Goal: Task Accomplishment & Management: Manage account settings

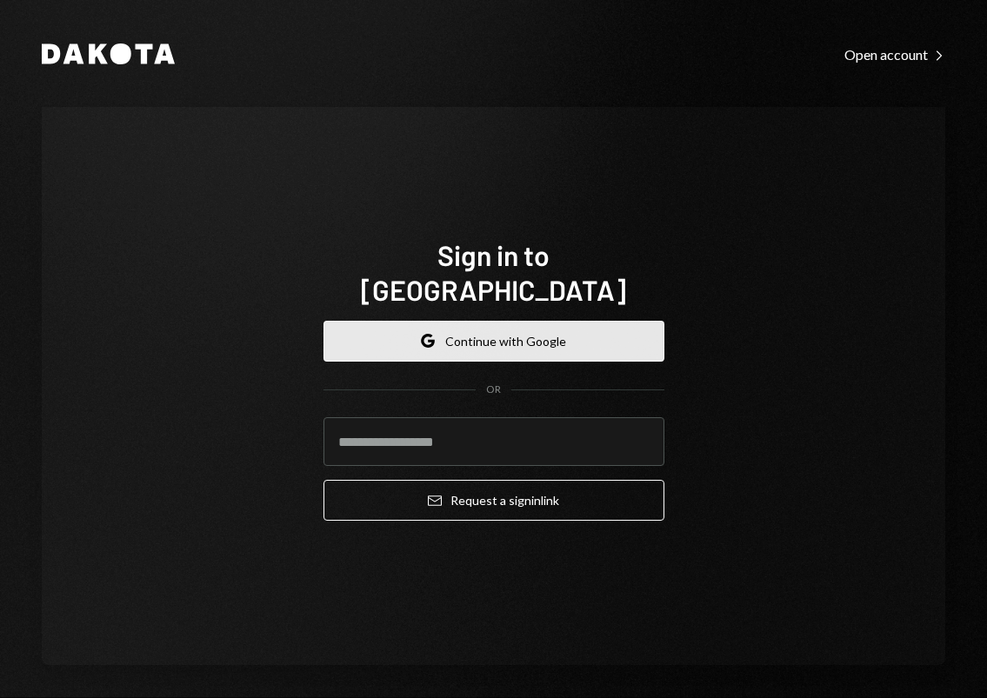
click at [460, 321] on button "Google Continue with Google" at bounding box center [493, 341] width 341 height 41
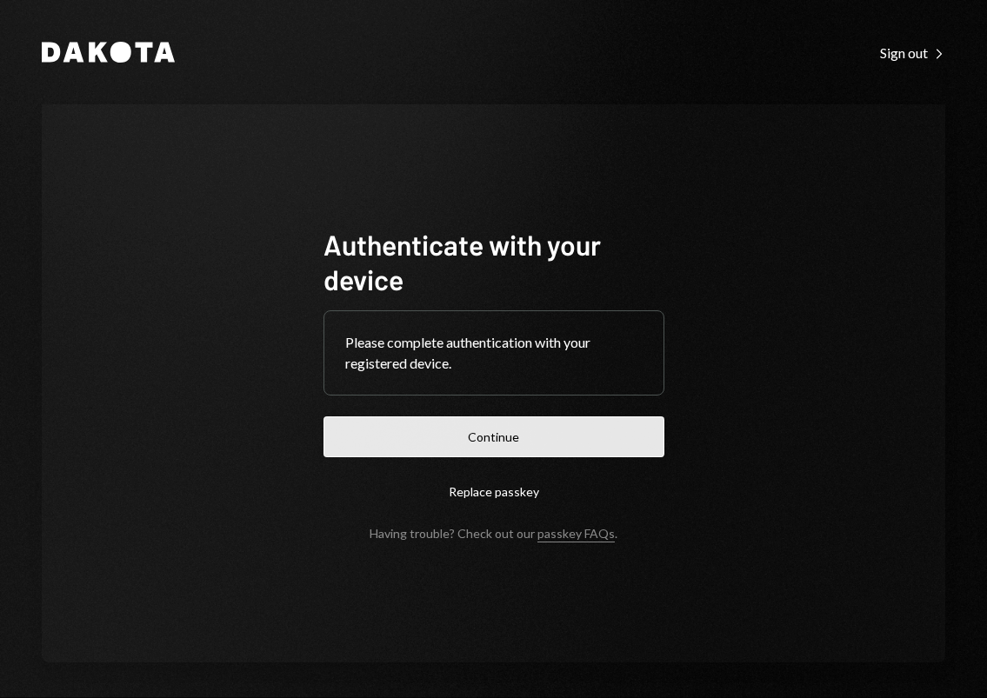
click at [522, 443] on button "Continue" at bounding box center [493, 436] width 341 height 41
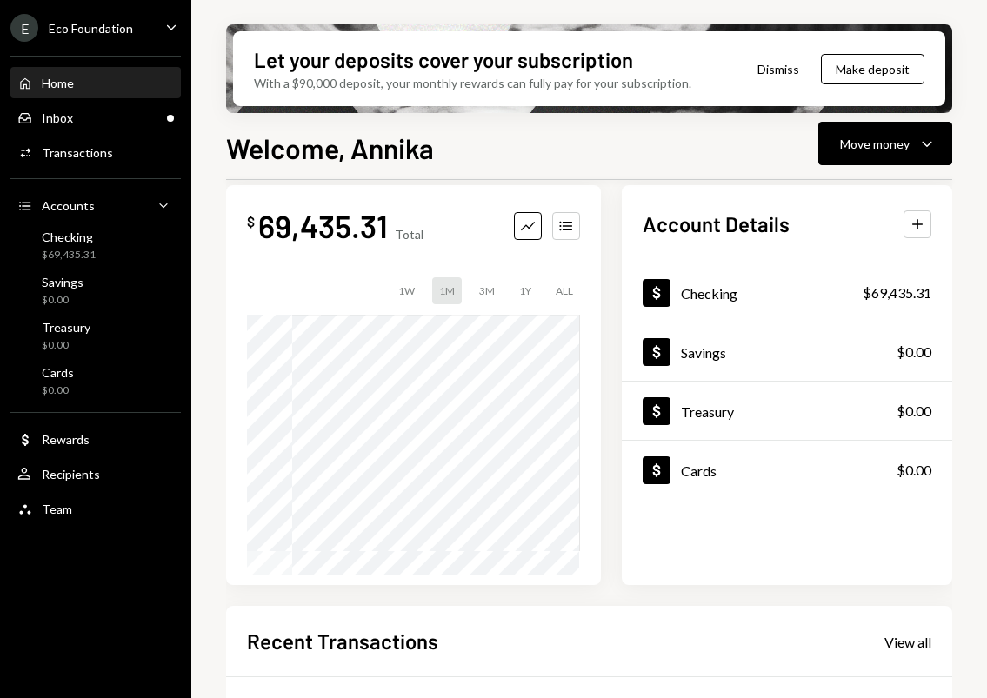
scroll to position [64, 0]
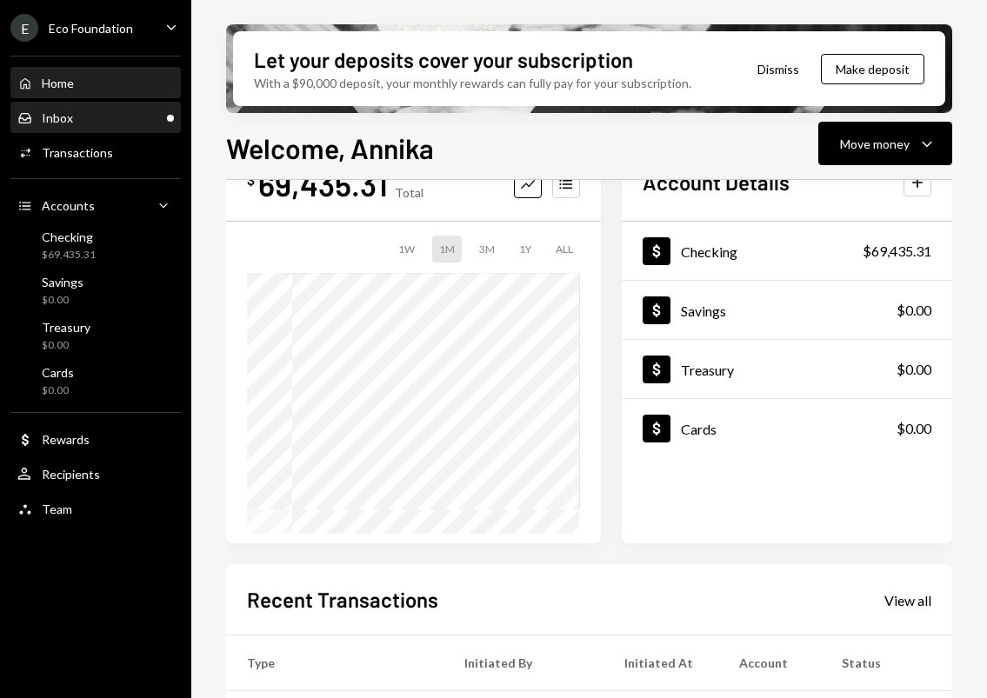
click at [57, 130] on div "Inbox Inbox" at bounding box center [95, 118] width 157 height 30
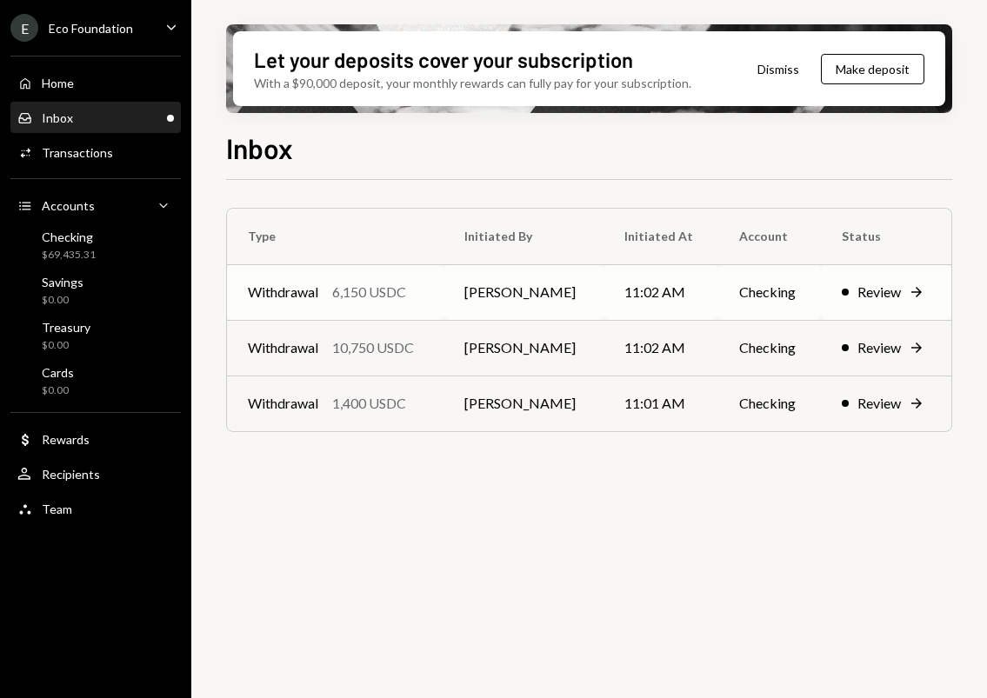
click at [866, 291] on div "Review" at bounding box center [878, 292] width 43 height 21
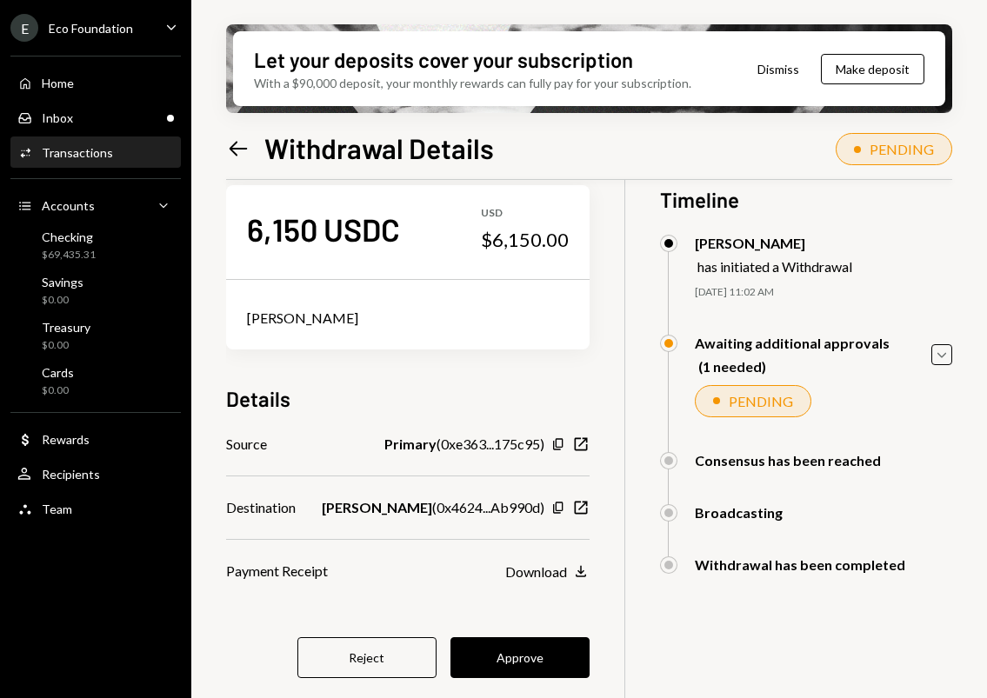
scroll to position [52, 0]
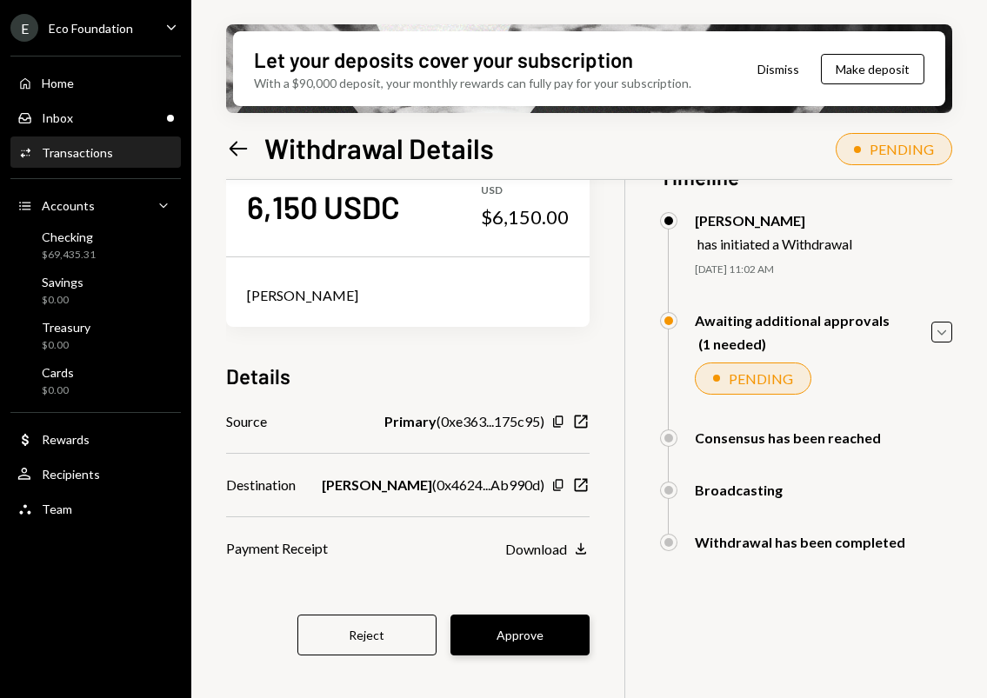
click at [528, 619] on button "Approve" at bounding box center [519, 635] width 139 height 41
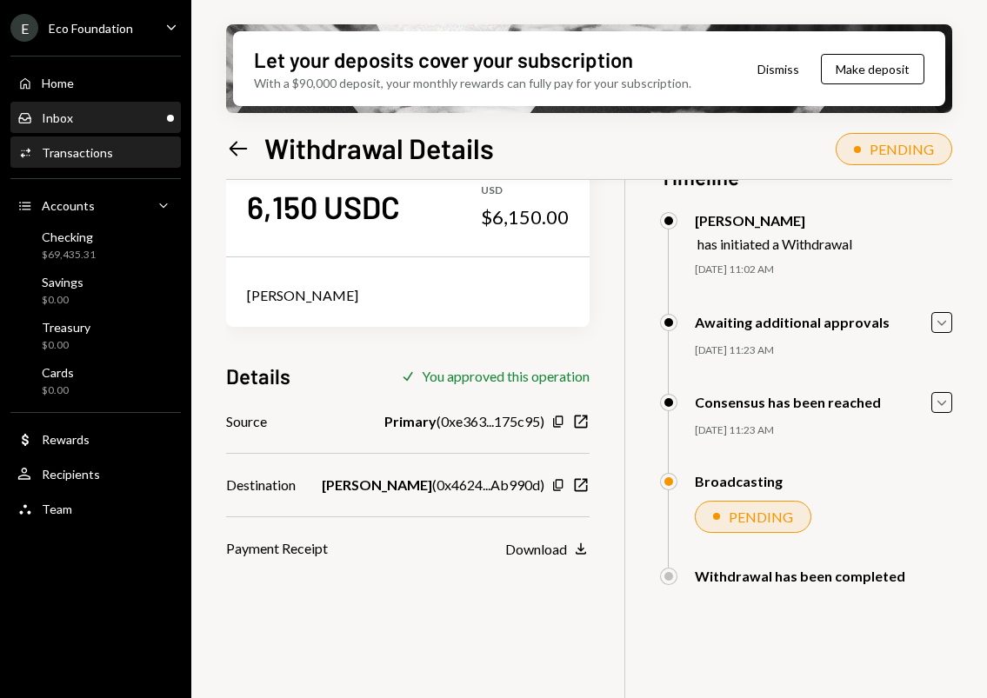
click at [86, 124] on div "Inbox Inbox" at bounding box center [95, 118] width 157 height 16
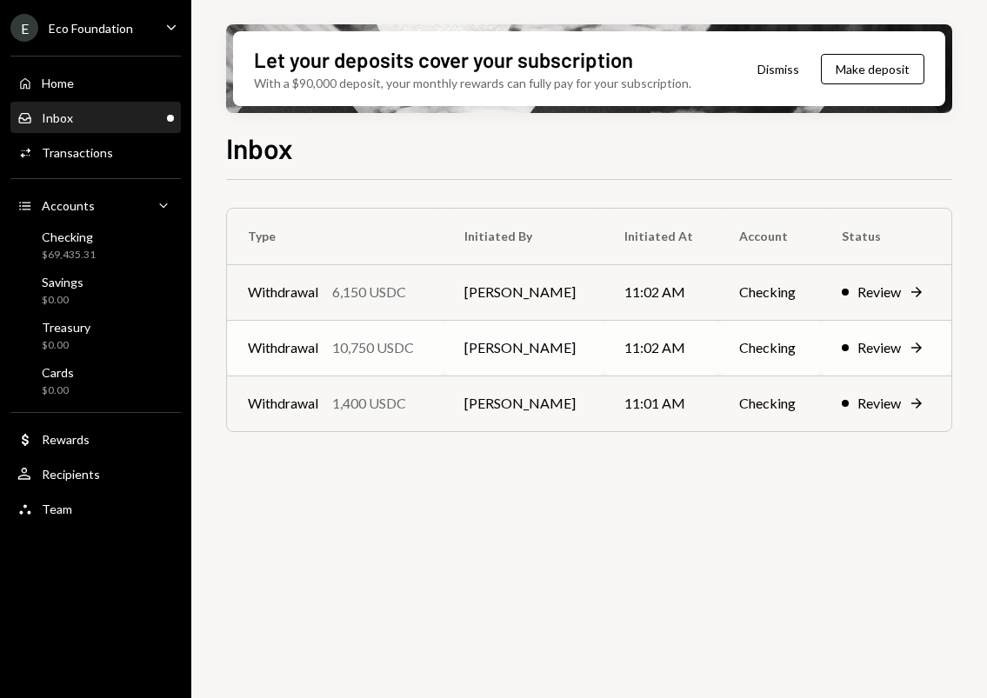
click at [423, 353] on div "Withdrawal 10,750 USDC" at bounding box center [335, 347] width 175 height 21
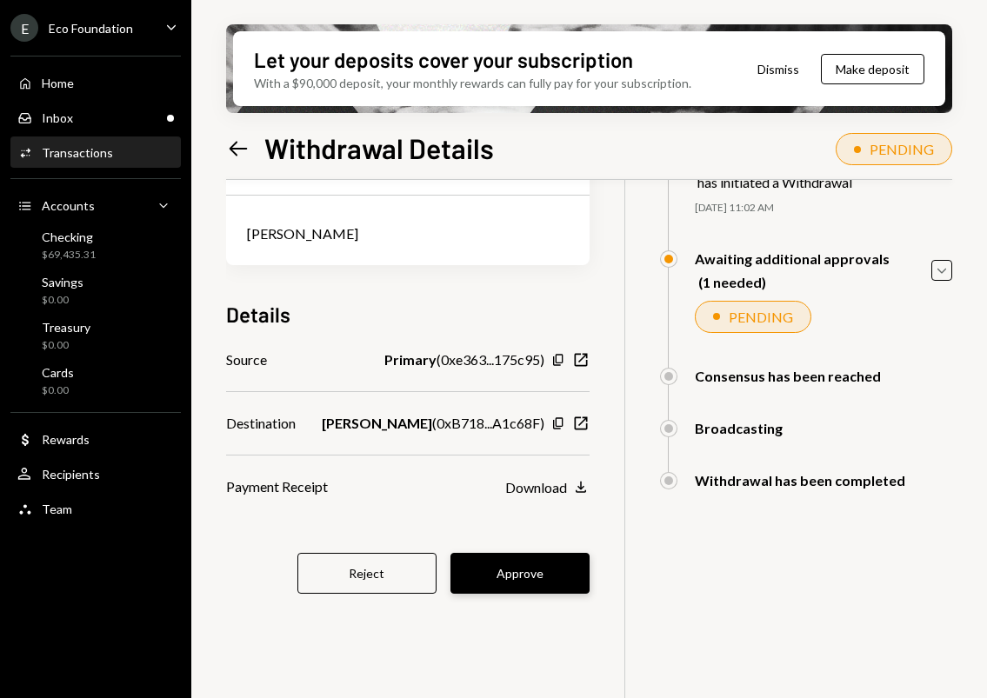
scroll to position [139, 0]
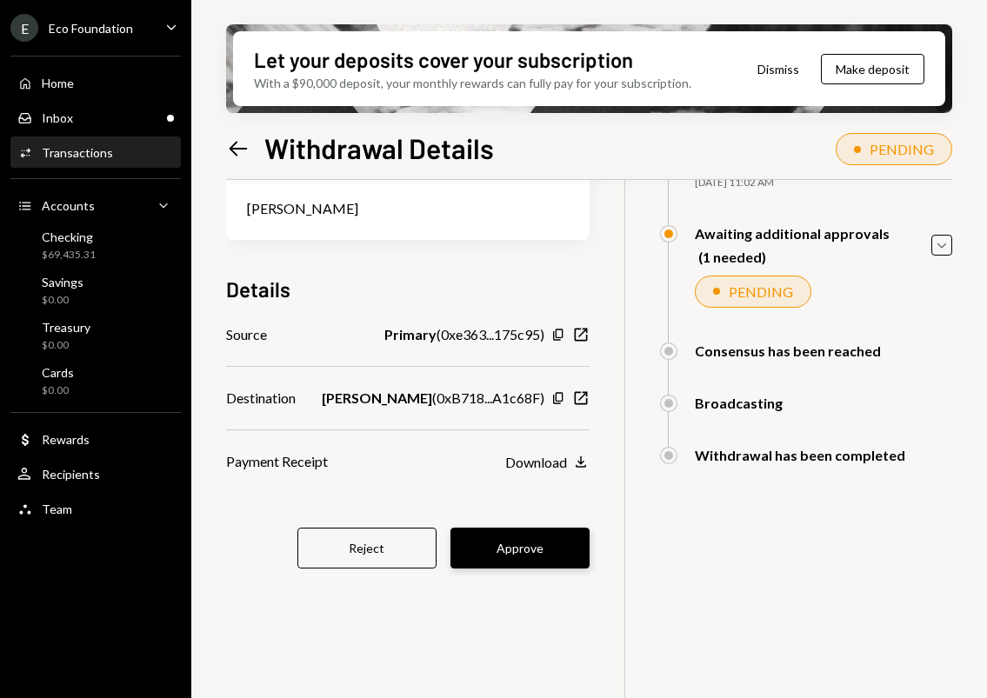
click at [515, 558] on button "Approve" at bounding box center [519, 548] width 139 height 41
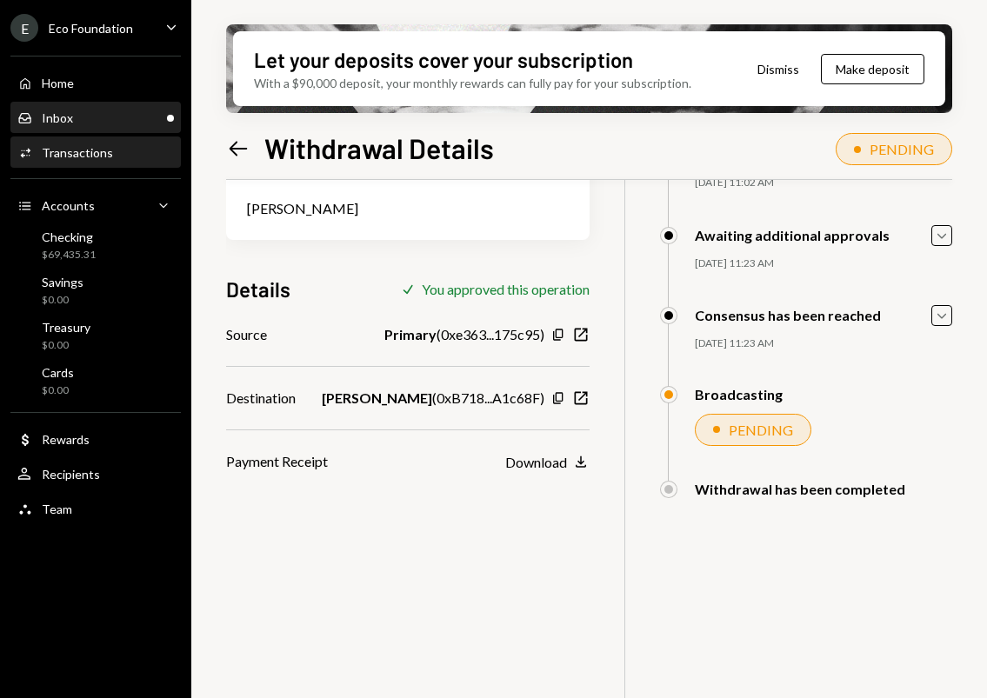
click at [117, 114] on div "Inbox Inbox" at bounding box center [95, 118] width 157 height 16
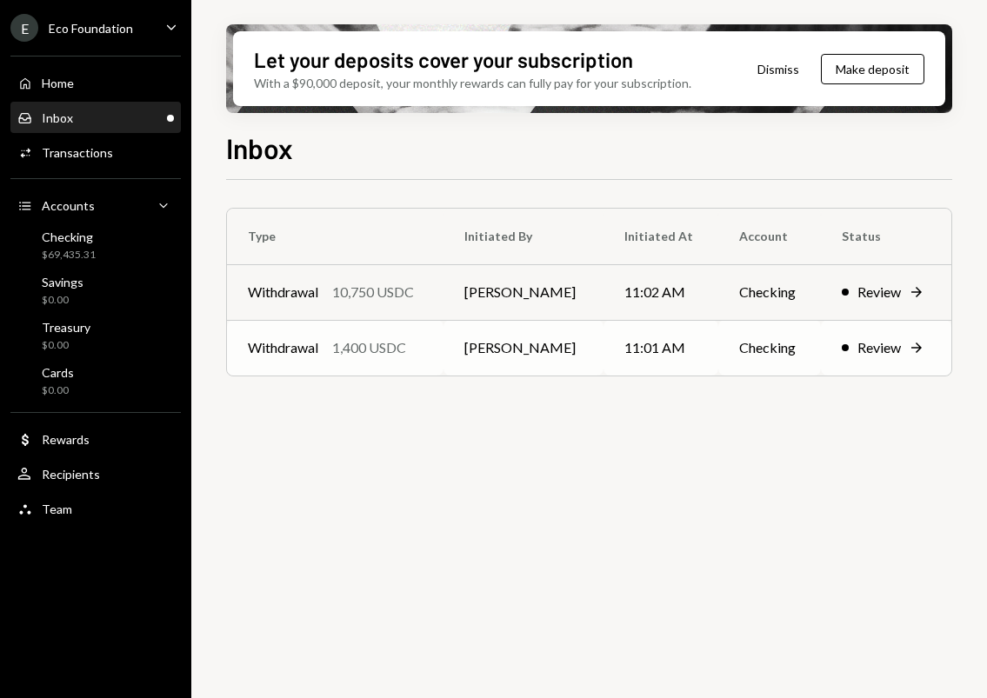
click at [399, 353] on div "1,400 USDC" at bounding box center [369, 347] width 74 height 21
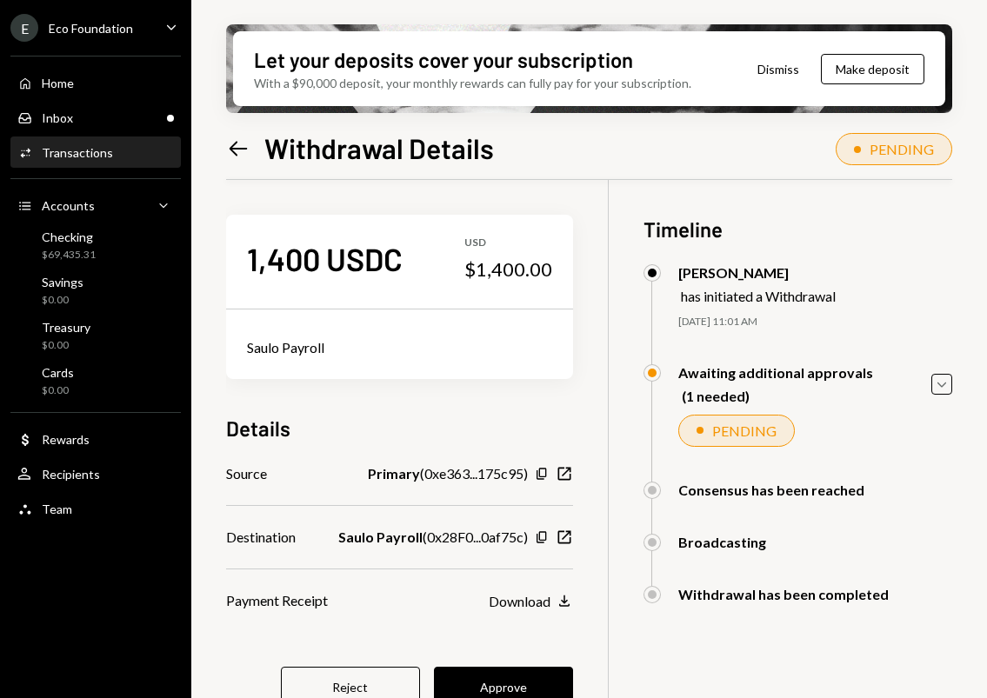
scroll to position [92, 0]
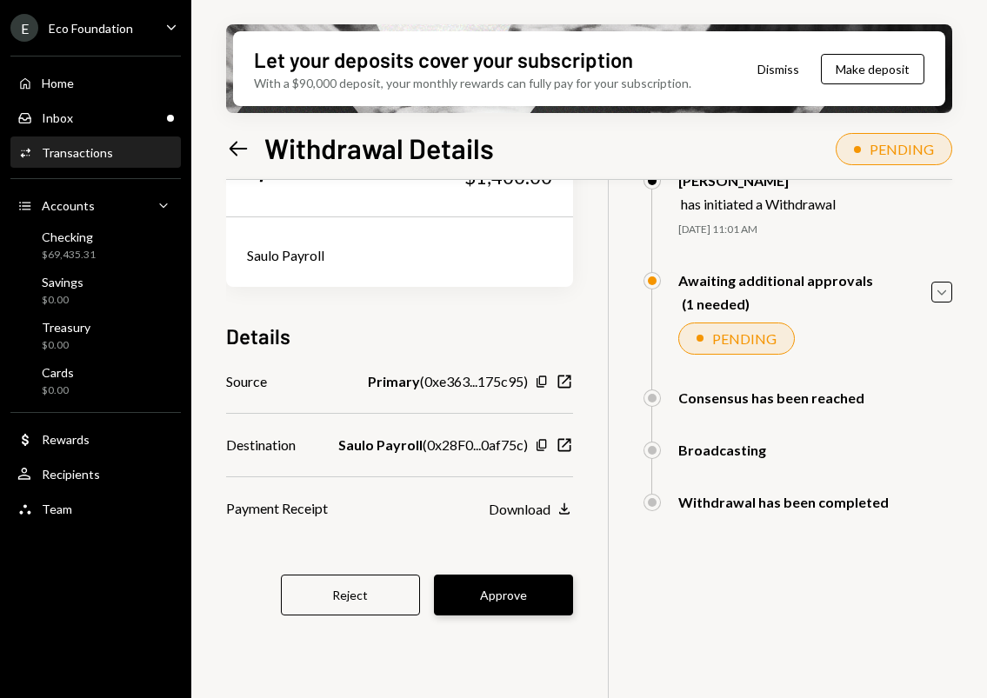
click at [546, 593] on button "Approve" at bounding box center [503, 595] width 139 height 41
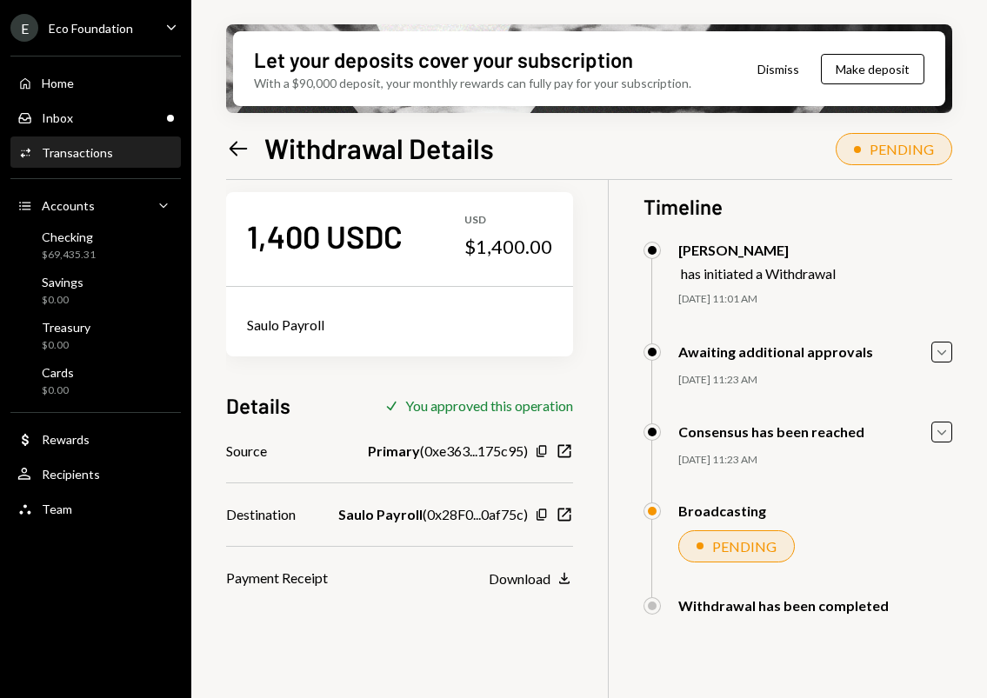
scroll to position [0, 0]
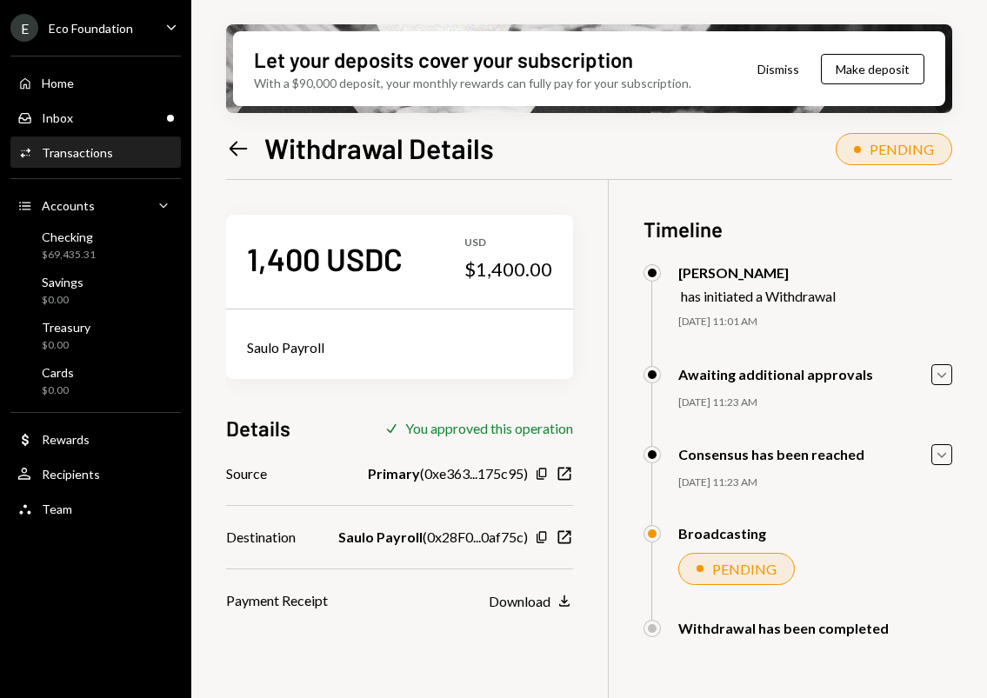
click at [237, 151] on icon "Left Arrow" at bounding box center [238, 149] width 24 height 24
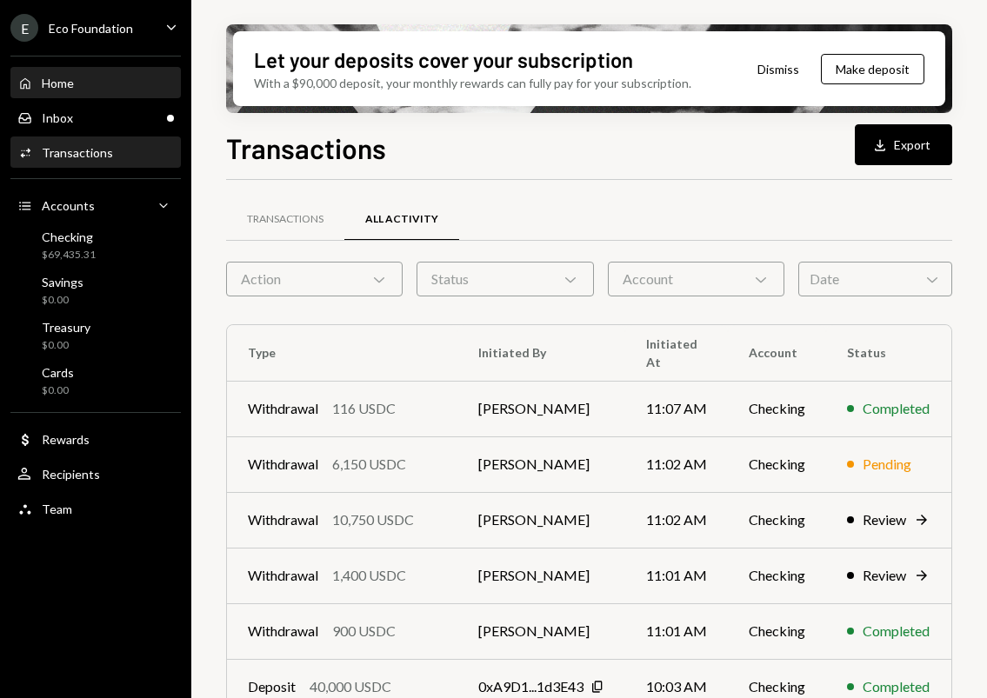
click at [53, 70] on div "Home Home" at bounding box center [95, 84] width 157 height 30
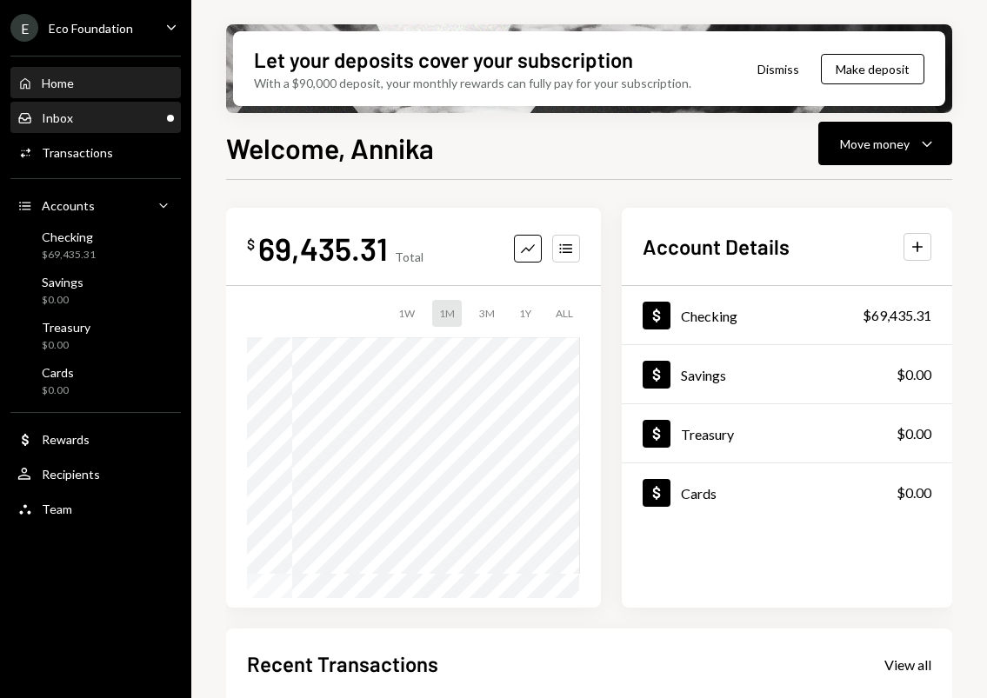
click at [90, 110] on div "Inbox Inbox" at bounding box center [95, 118] width 157 height 16
